Goal: Information Seeking & Learning: Learn about a topic

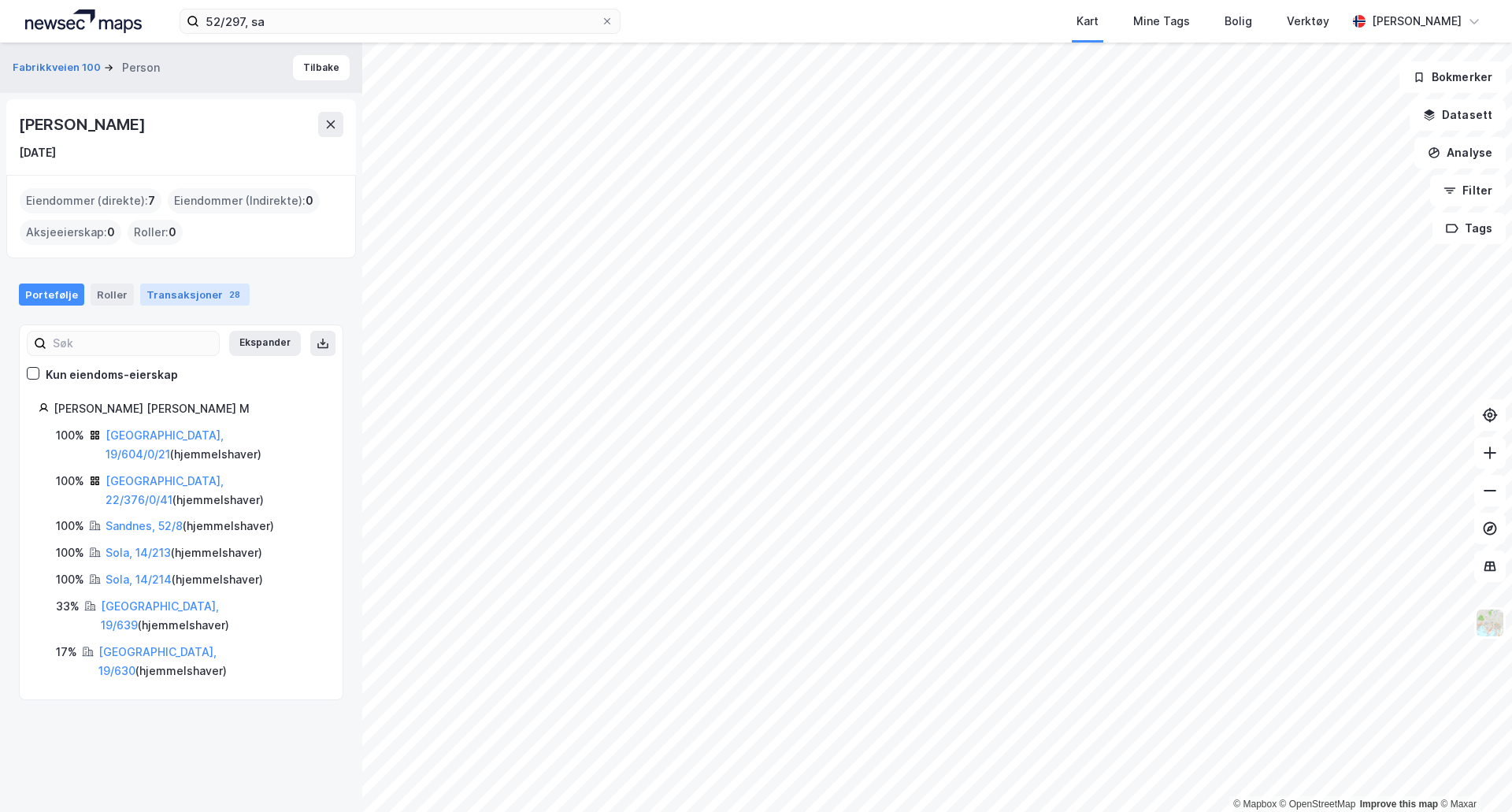
click at [185, 290] on div "Transaksjoner 28" at bounding box center [195, 295] width 109 height 22
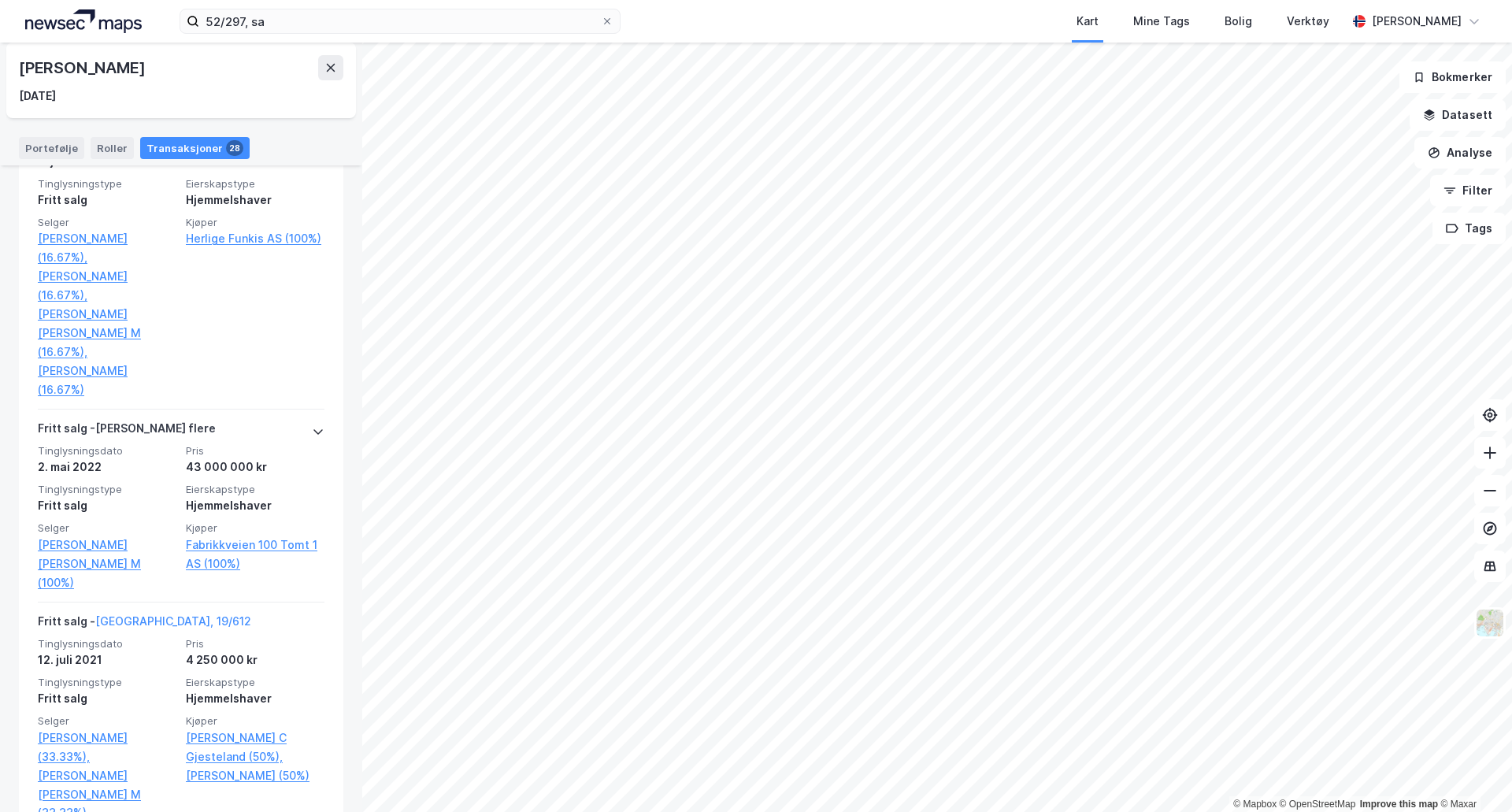
scroll to position [2047, 0]
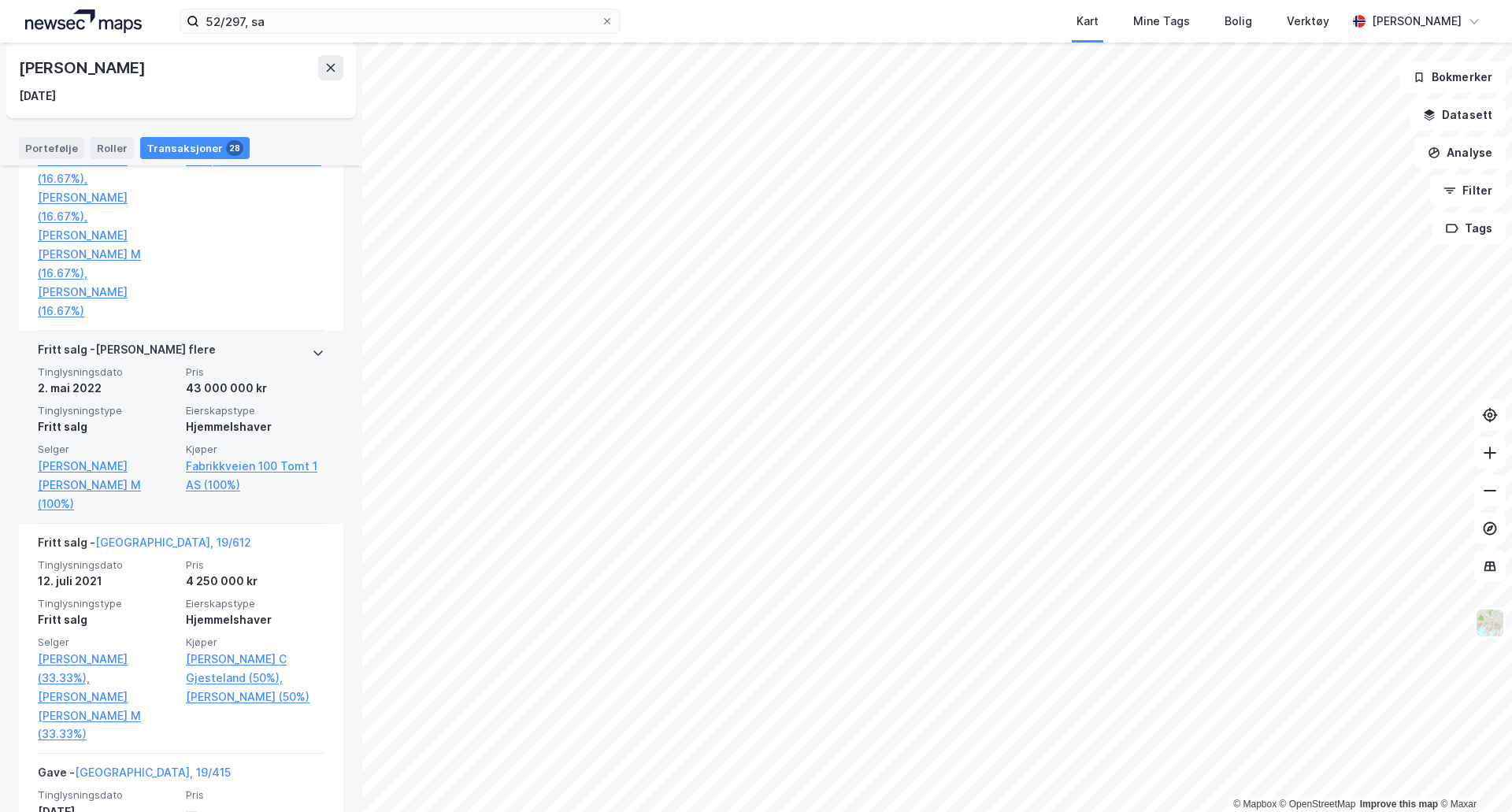
click at [282, 340] on div "Fritt salg - Gjelder flere" at bounding box center [181, 353] width 287 height 25
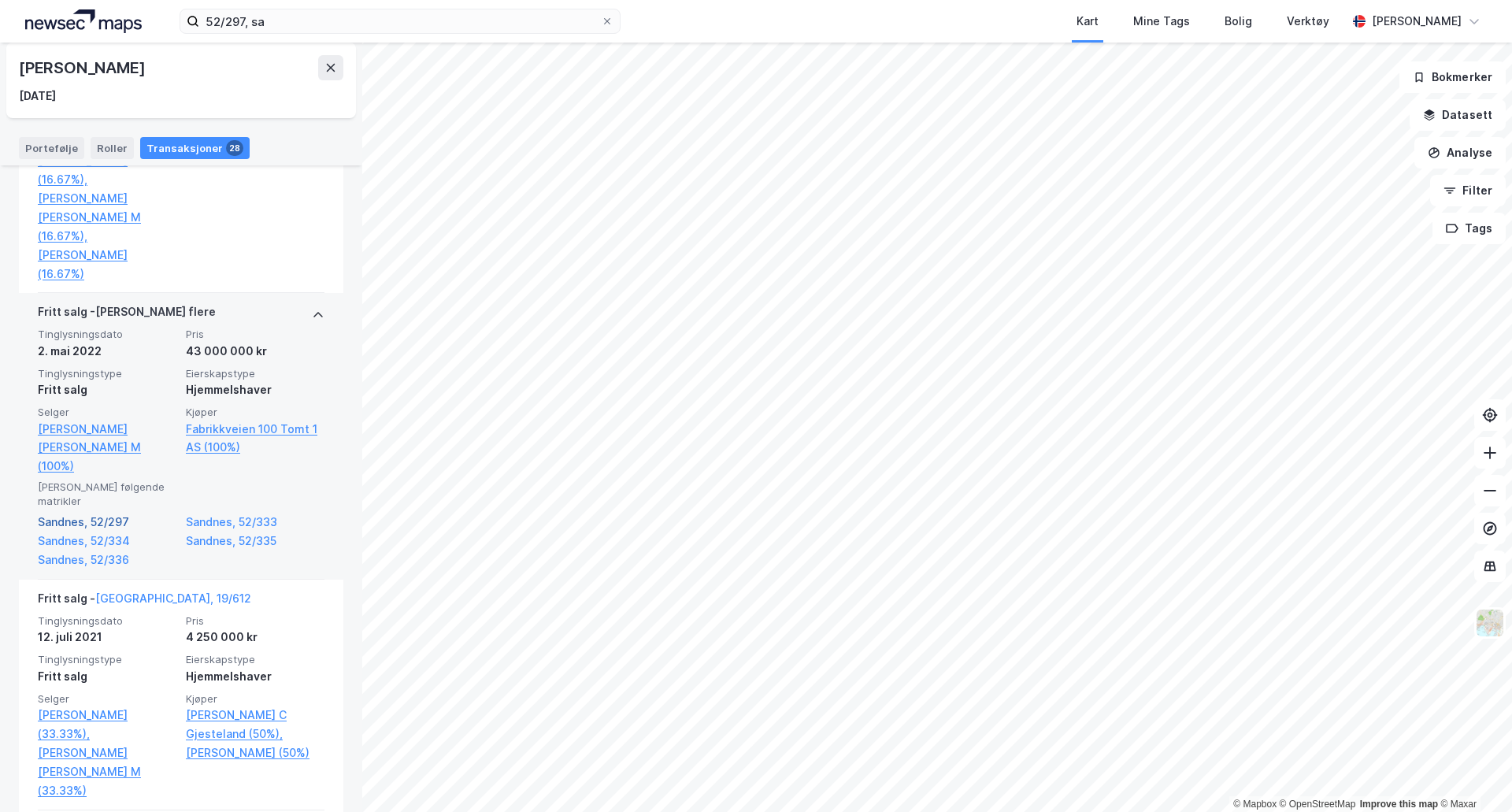
click at [109, 513] on link "Sandnes, 52/297" at bounding box center [108, 522] width 139 height 19
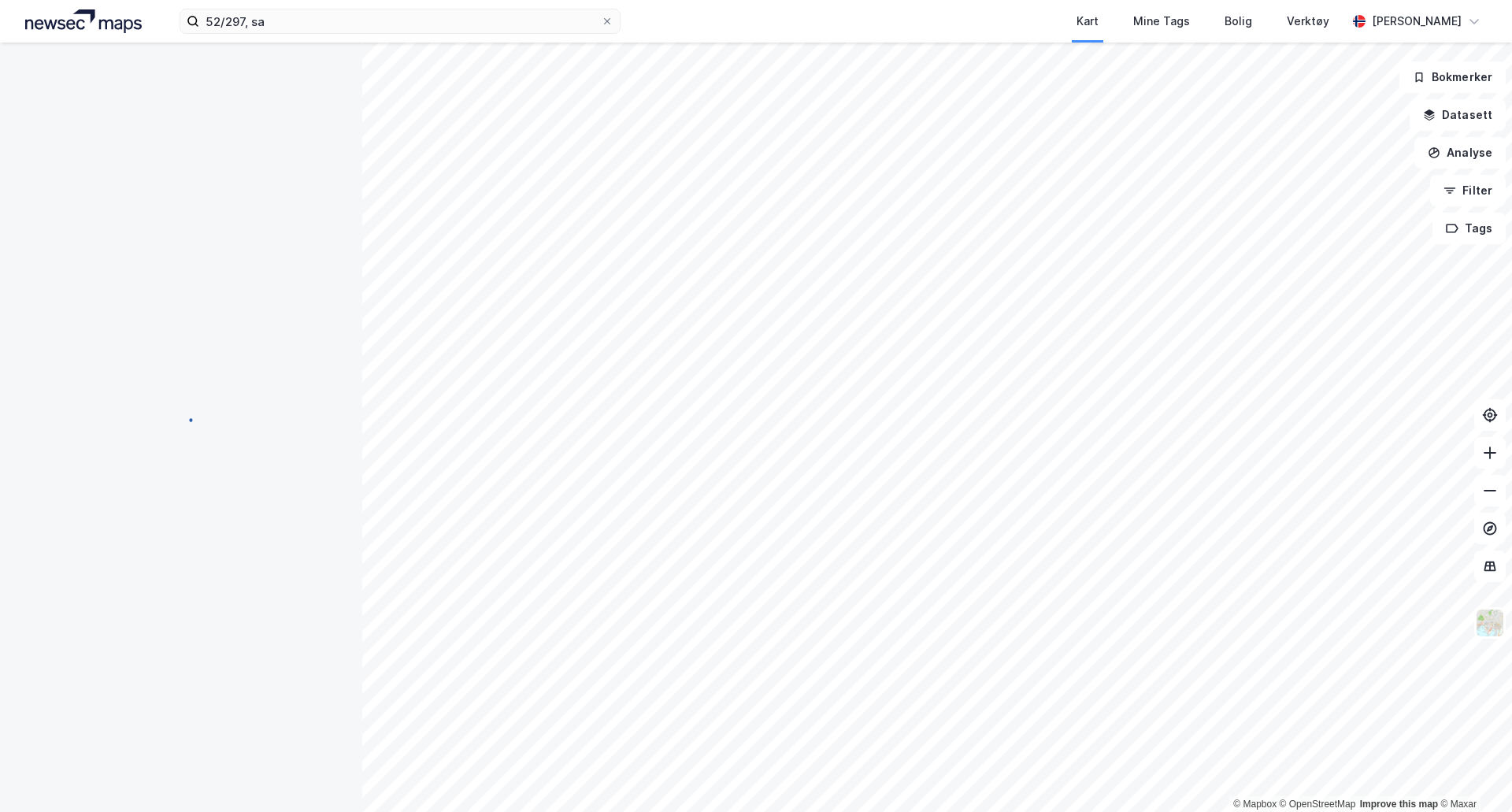
scroll to position [62, 0]
